Goal: Check status: Check status

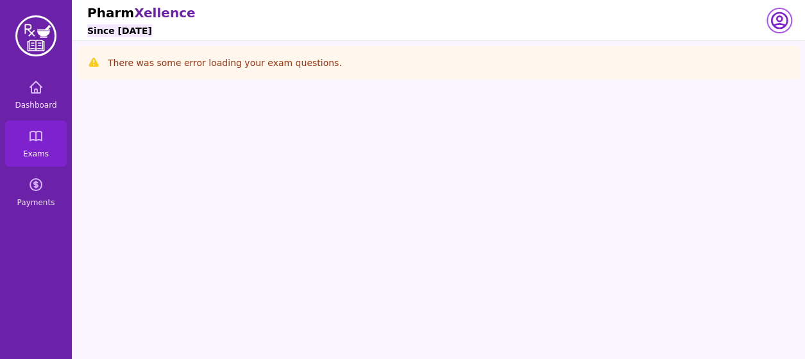
click at [776, 24] on icon "button" at bounding box center [779, 20] width 15 height 15
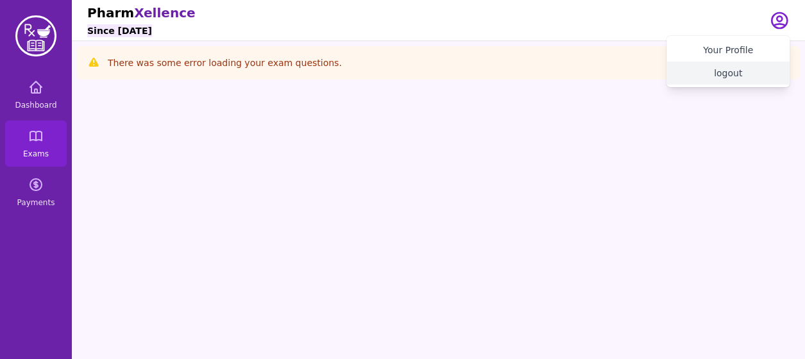
click at [730, 71] on button "logout" at bounding box center [728, 73] width 123 height 23
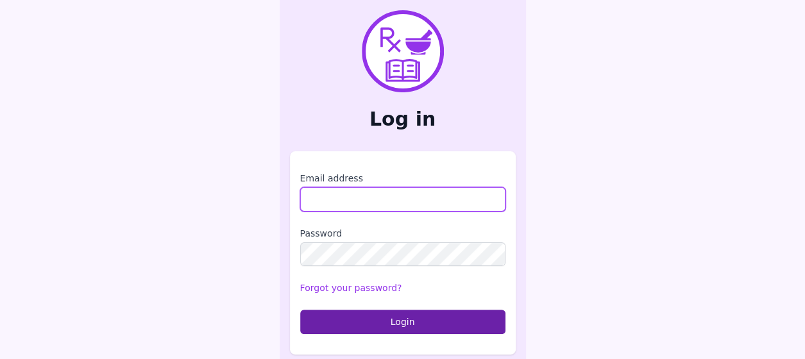
type input "**********"
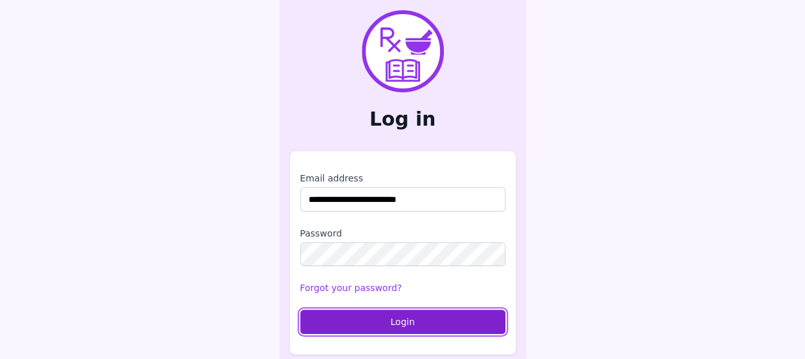
click at [389, 326] on button "Login" at bounding box center [402, 322] width 205 height 24
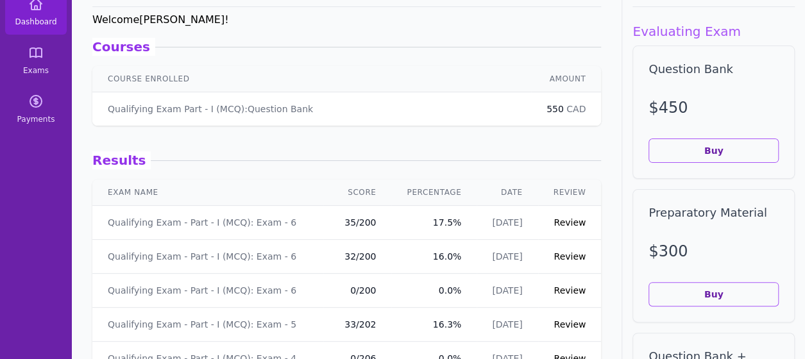
scroll to position [83, 0]
click at [554, 255] on link "Review" at bounding box center [570, 257] width 32 height 10
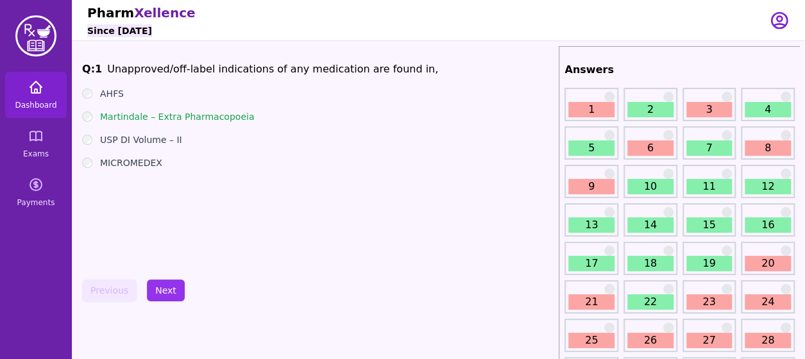
click at [31, 81] on icon at bounding box center [35, 87] width 15 height 15
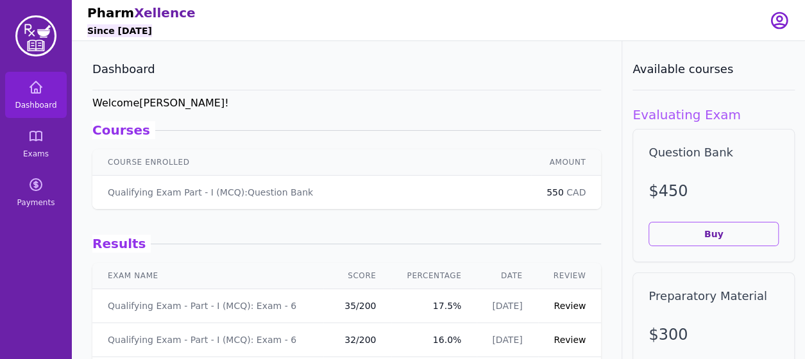
scroll to position [33, 0]
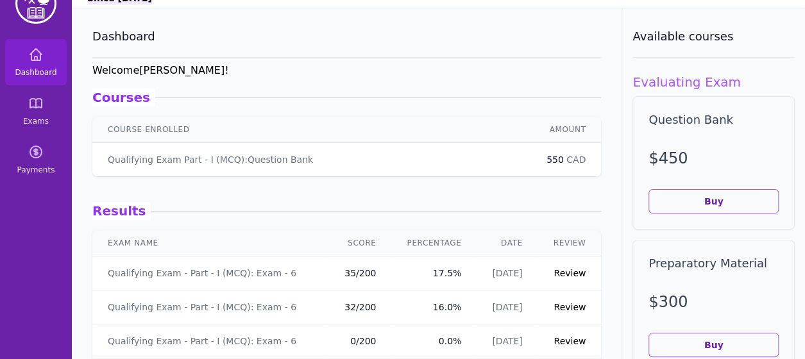
click at [565, 270] on link "Review" at bounding box center [570, 273] width 32 height 10
